Goal: Book appointment/travel/reservation

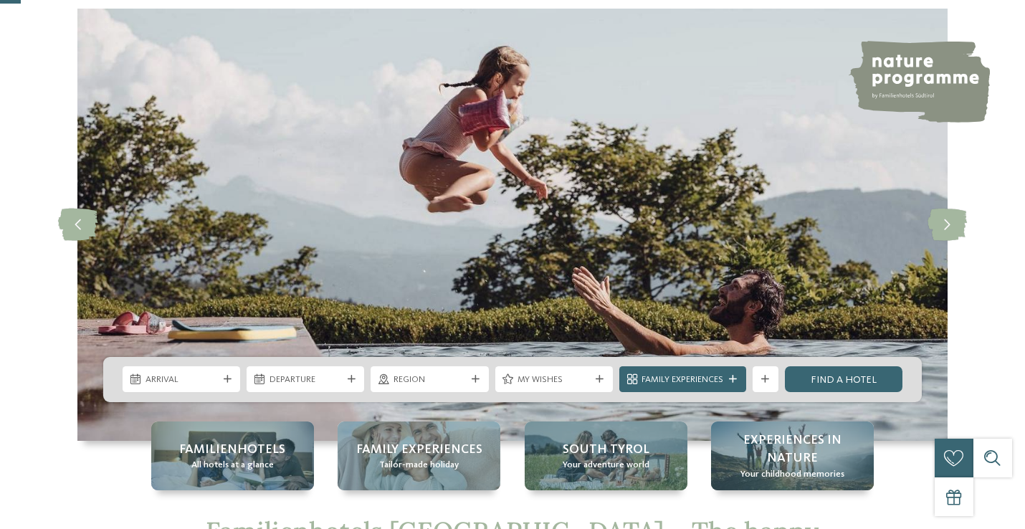
scroll to position [161, 0]
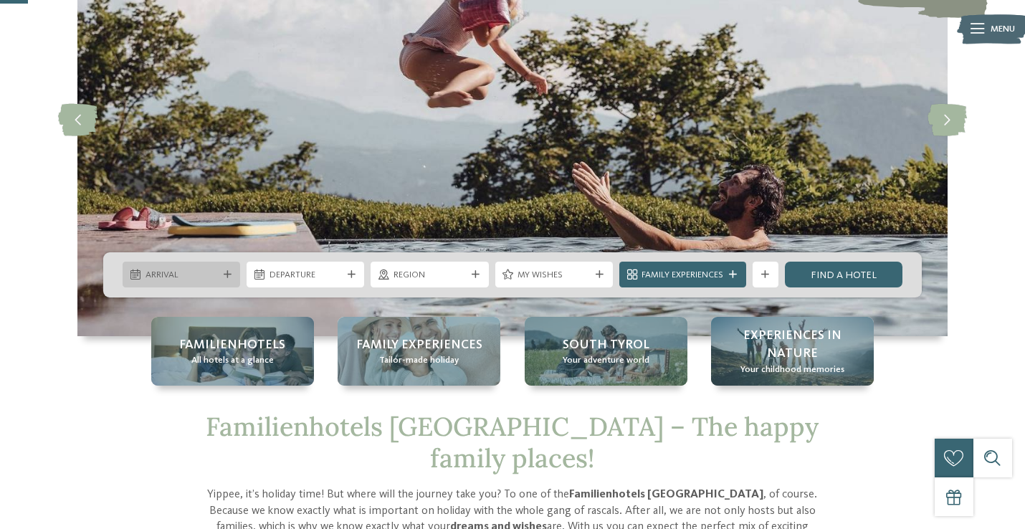
click at [182, 286] on div "Arrival" at bounding box center [182, 275] width 118 height 26
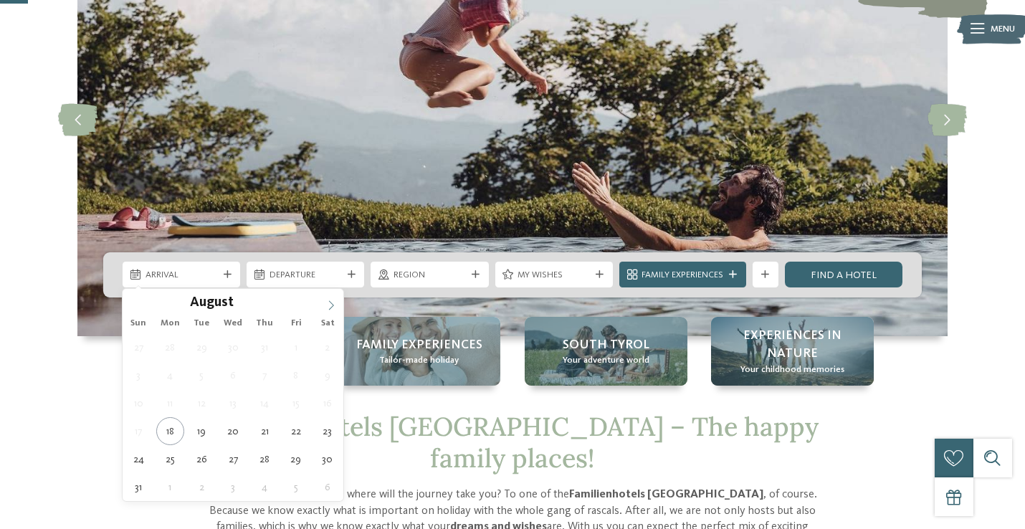
click at [331, 297] on span at bounding box center [331, 301] width 24 height 24
type div "10.10.2025"
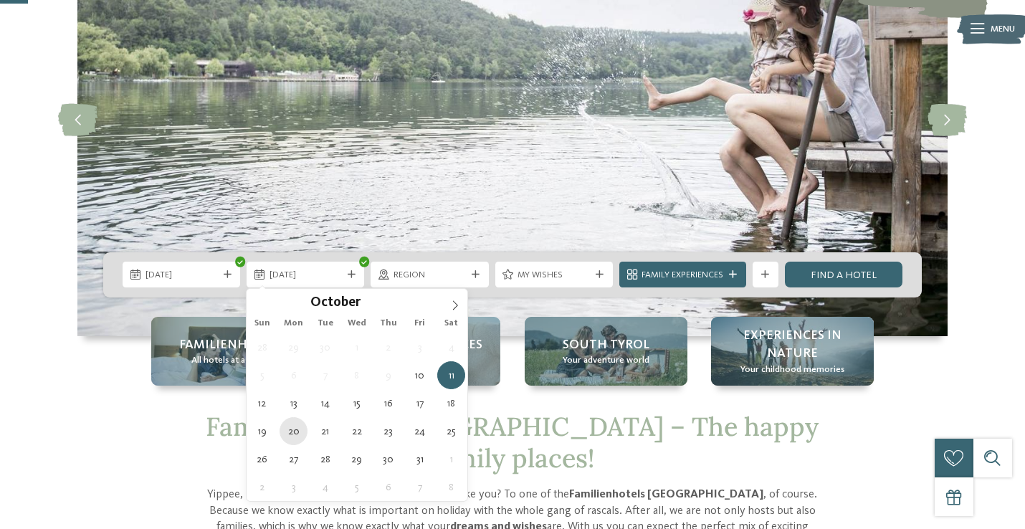
type div "20.10.2025"
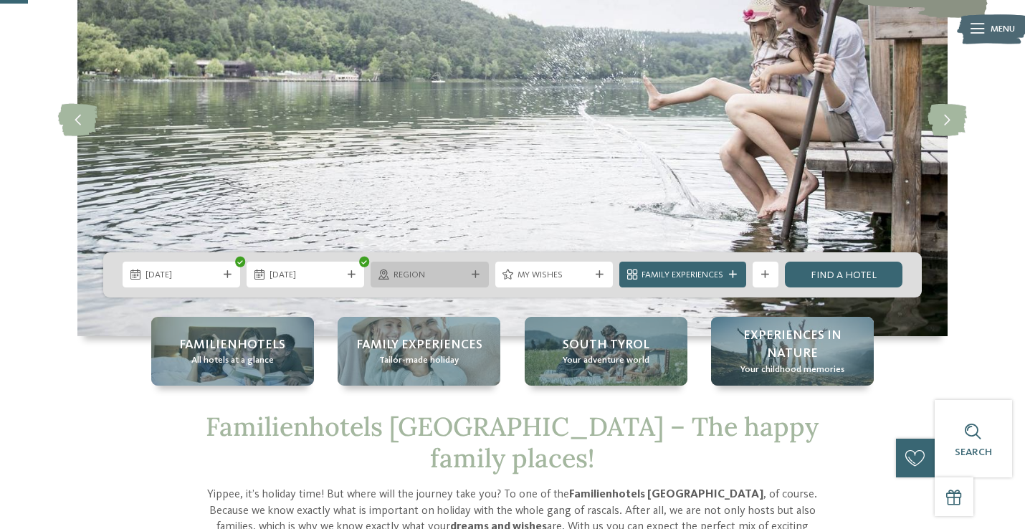
click at [403, 268] on div "Region" at bounding box center [429, 275] width 79 height 14
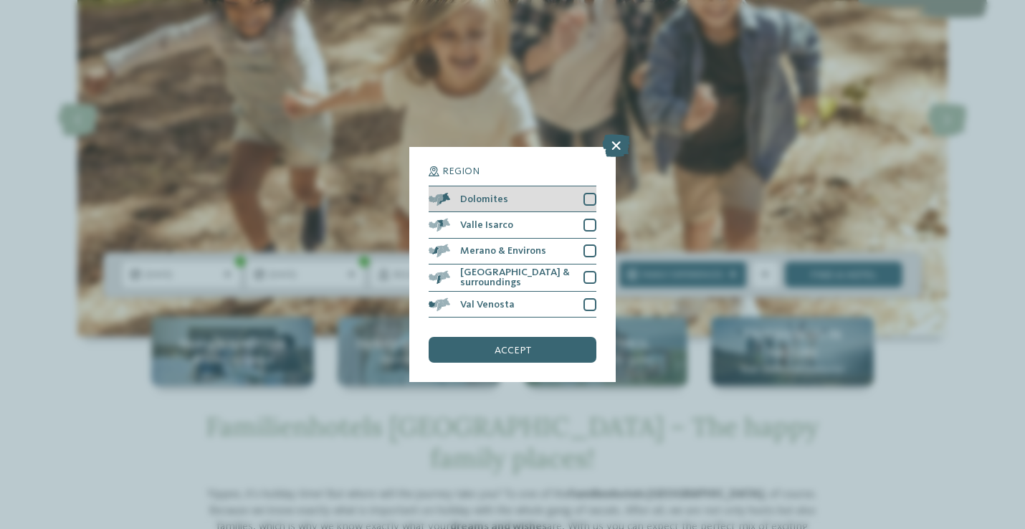
click at [593, 198] on div at bounding box center [589, 199] width 13 height 13
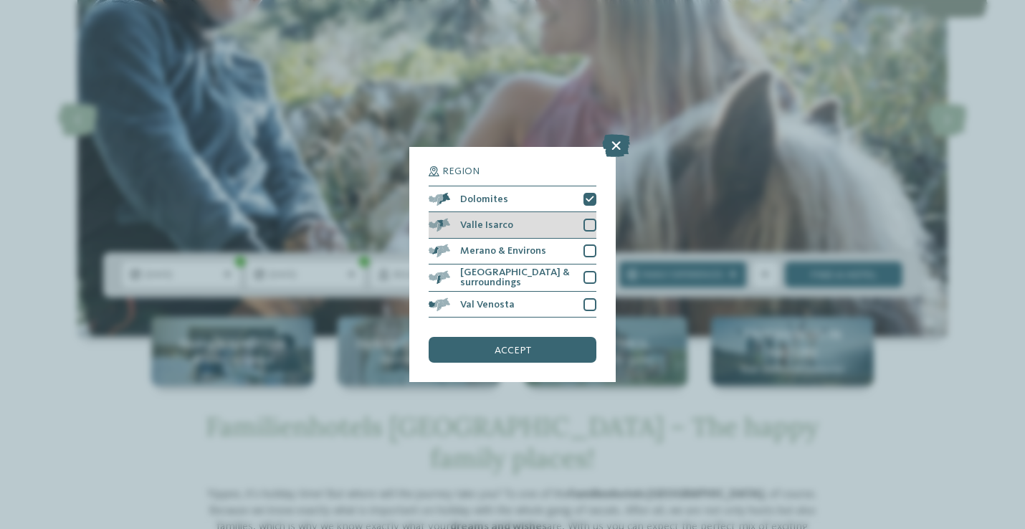
click at [585, 230] on div at bounding box center [589, 225] width 13 height 13
click at [588, 257] on div at bounding box center [589, 250] width 13 height 13
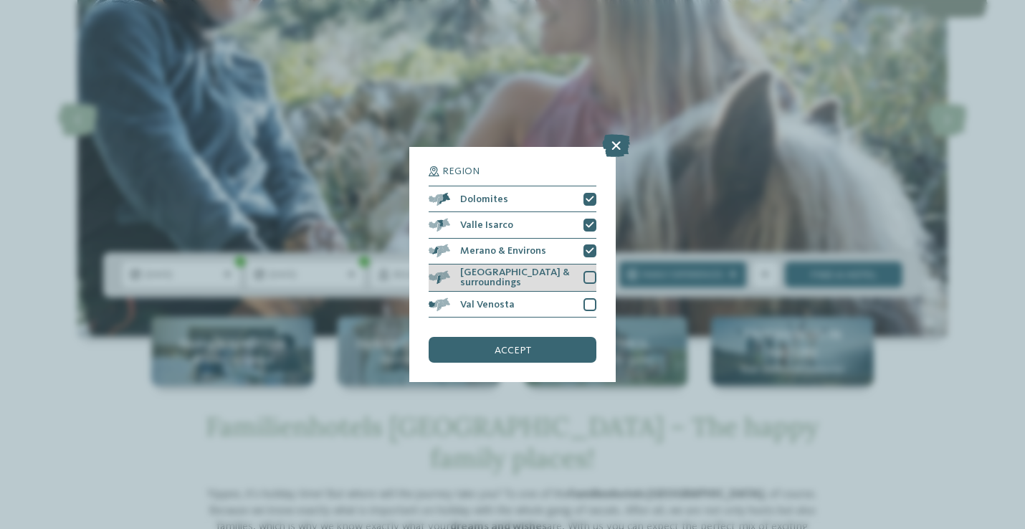
click at [592, 277] on div at bounding box center [589, 277] width 13 height 13
click at [592, 306] on div at bounding box center [589, 304] width 13 height 13
click at [530, 367] on div "Region Dolomites Valle Isarco" at bounding box center [512, 265] width 206 height 236
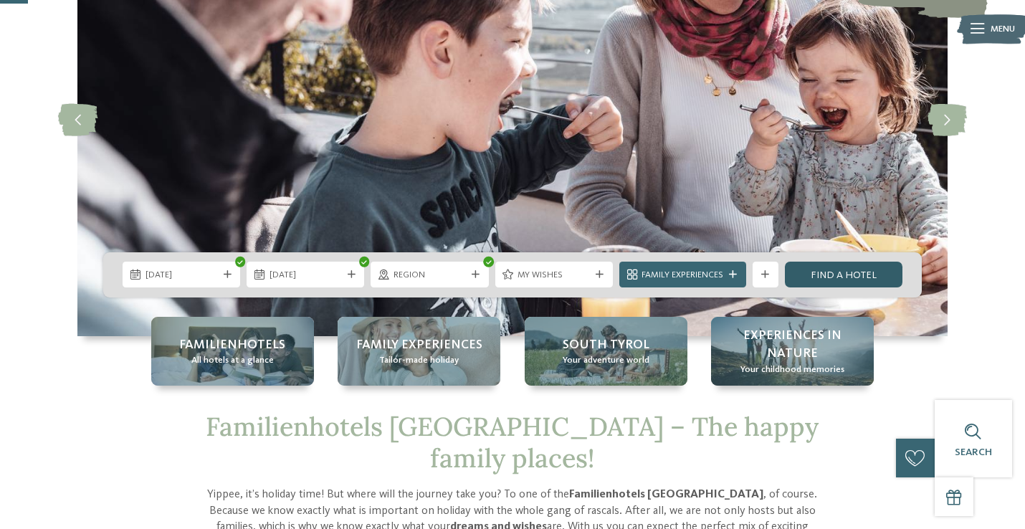
click at [835, 272] on link "Find a hotel" at bounding box center [844, 275] width 118 height 26
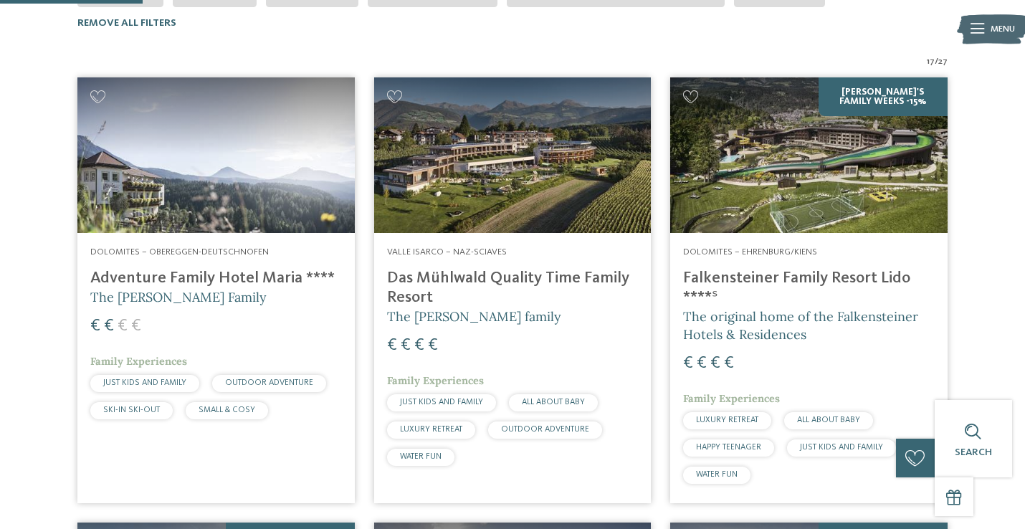
scroll to position [425, 0]
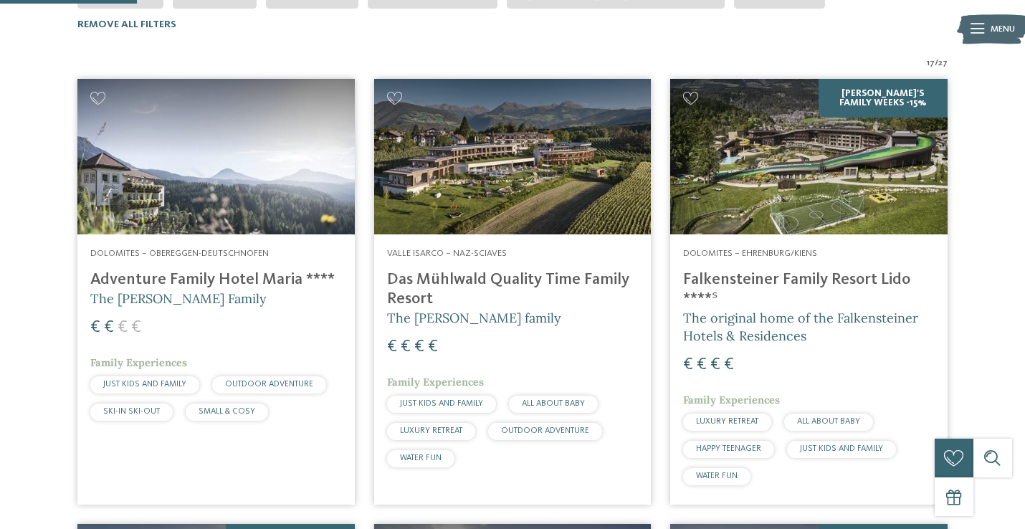
click at [821, 125] on img at bounding box center [808, 156] width 277 height 155
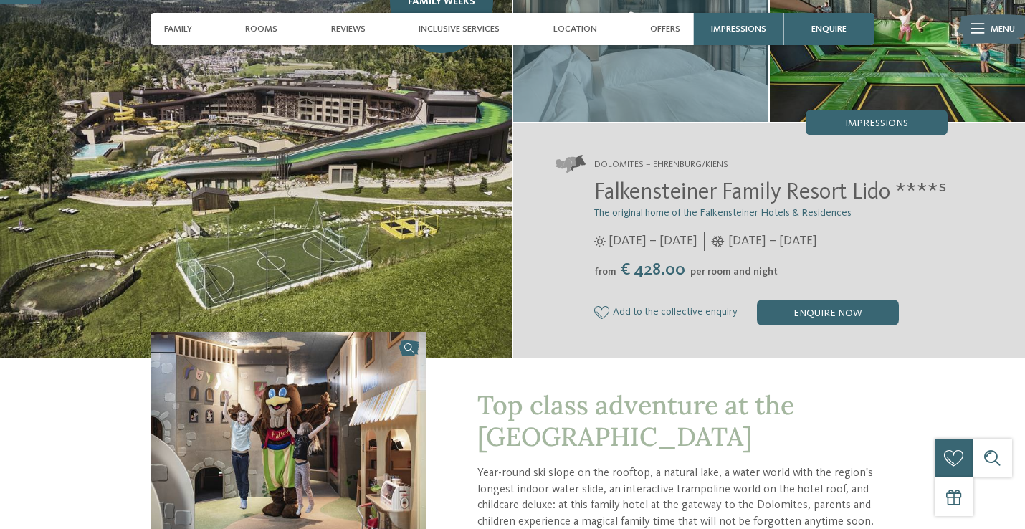
scroll to position [203, 0]
